Goal: Register for event/course

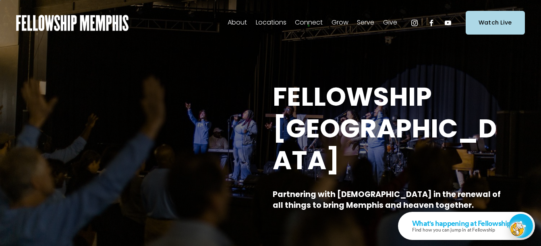
click at [0, 0] on span "Events" at bounding box center [0, 0] width 0 height 0
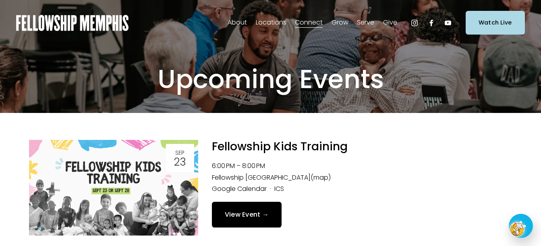
click at [0, 0] on link "[DOMAIN_NAME]" at bounding box center [0, 0] width 0 height 0
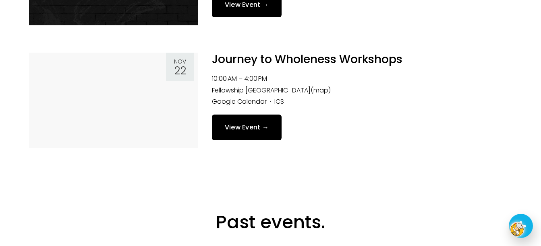
scroll to position [1778, 0]
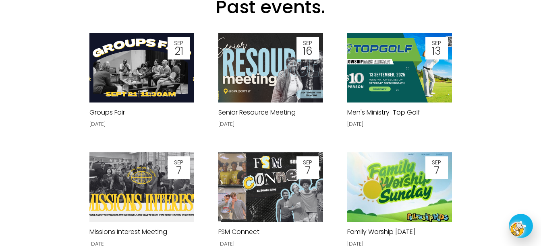
click at [116, 71] on img at bounding box center [142, 68] width 124 height 70
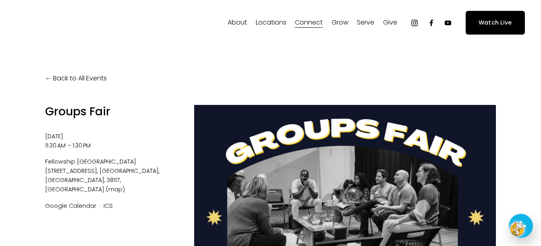
click at [354, 176] on div at bounding box center [345, 190] width 302 height 170
click at [106, 186] on link "(map)" at bounding box center [115, 190] width 19 height 8
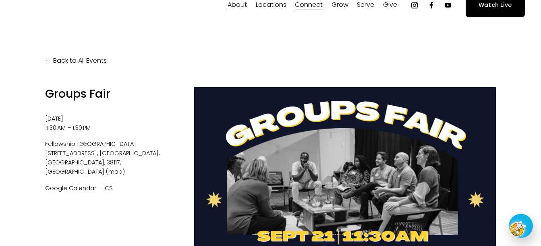
scroll to position [7, 0]
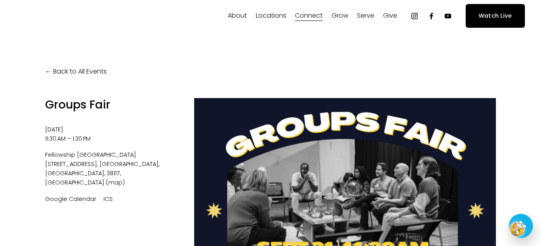
click at [0, 0] on link "Groups" at bounding box center [0, 0] width 0 height 0
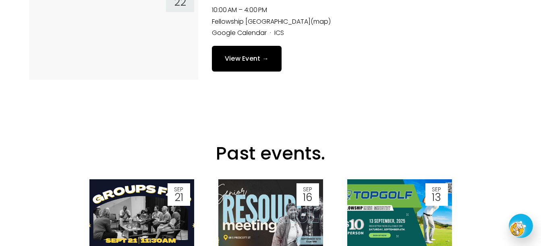
scroll to position [1692, 0]
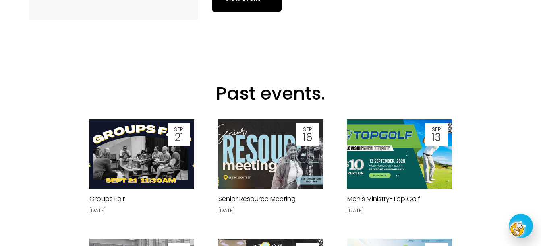
click at [114, 166] on img at bounding box center [142, 155] width 124 height 70
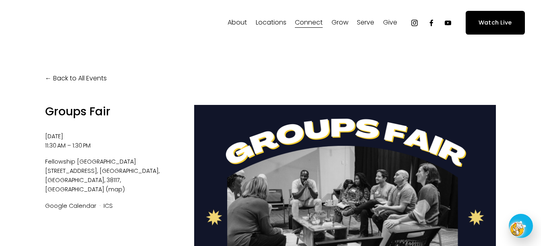
click at [359, 155] on div at bounding box center [345, 190] width 302 height 170
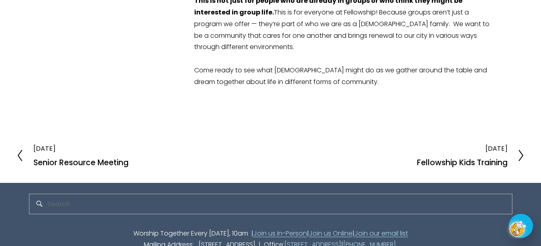
scroll to position [410, 0]
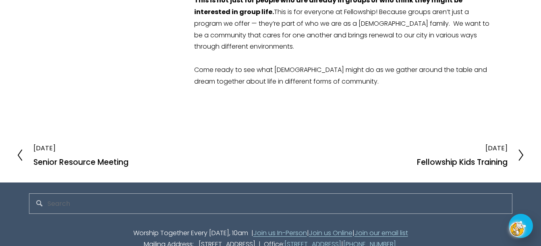
click at [190, 194] on input "Search" at bounding box center [270, 204] width 483 height 21
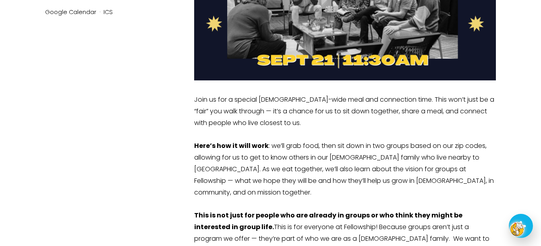
scroll to position [0, 0]
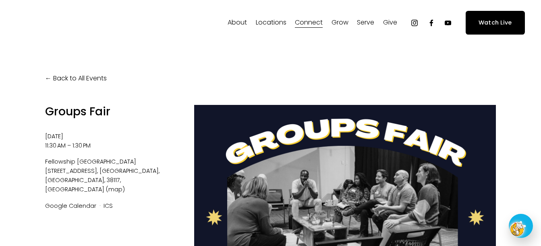
click at [0, 0] on link "Groups" at bounding box center [0, 0] width 0 height 0
